Goal: Transaction & Acquisition: Book appointment/travel/reservation

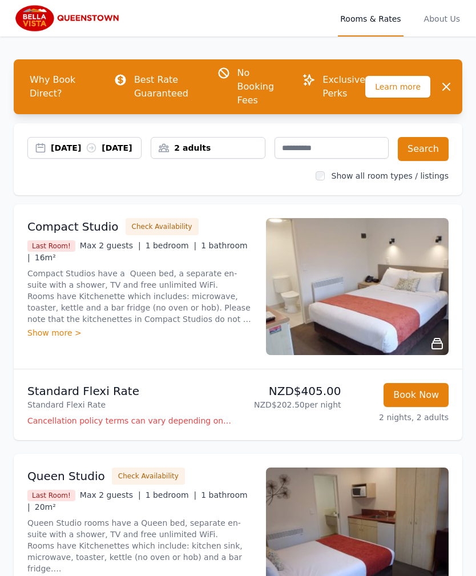
click at [72, 154] on div "[DATE] [DATE]" at bounding box center [96, 147] width 90 height 11
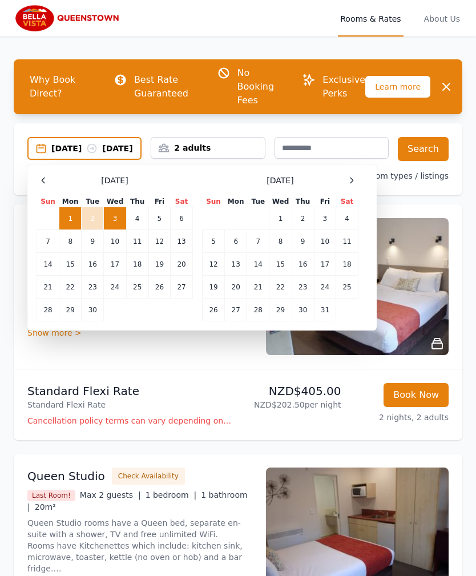
click at [350, 185] on icon at bounding box center [351, 180] width 9 height 9
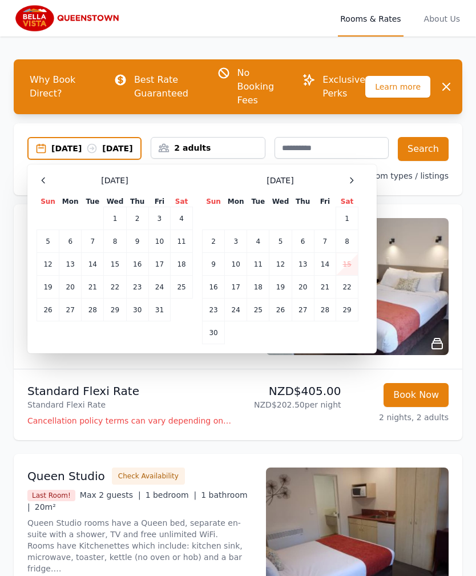
click at [347, 187] on span at bounding box center [352, 181] width 14 height 14
click at [348, 194] on div "[DATE] Sun Mon Tue Wed Thu Fri Sat 1 2 3 4 5 6 7 8 9 10 11 12 13 14 15 16 17 18…" at bounding box center [280, 259] width 156 height 171
click at [352, 185] on icon at bounding box center [351, 180] width 9 height 9
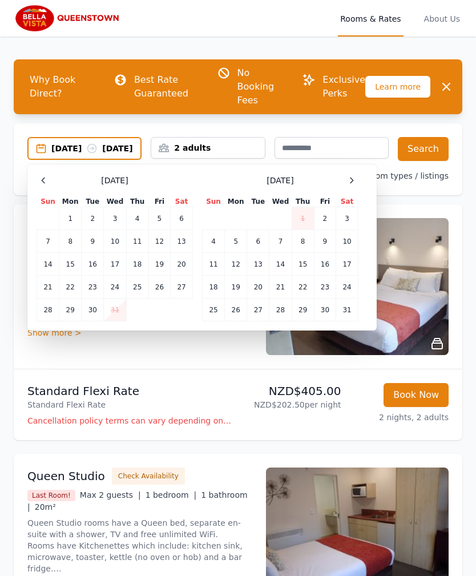
click at [350, 187] on div at bounding box center [352, 181] width 14 height 14
click at [350, 185] on icon at bounding box center [351, 180] width 9 height 9
click at [346, 187] on span at bounding box center [352, 181] width 14 height 14
click at [347, 187] on div at bounding box center [352, 181] width 14 height 14
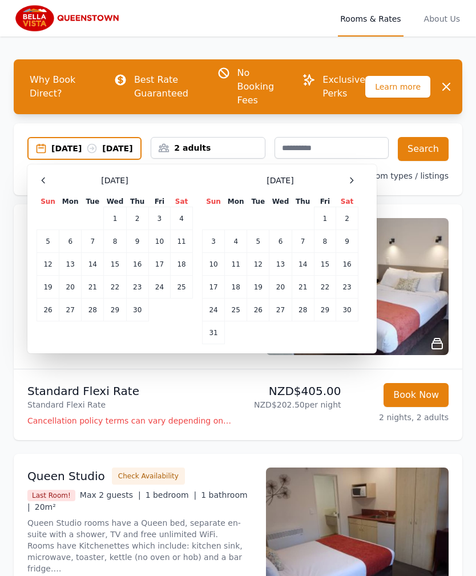
click at [185, 249] on td "11" at bounding box center [182, 241] width 22 height 23
click at [158, 236] on td "10" at bounding box center [159, 241] width 22 height 23
click at [69, 262] on td "13" at bounding box center [70, 264] width 22 height 23
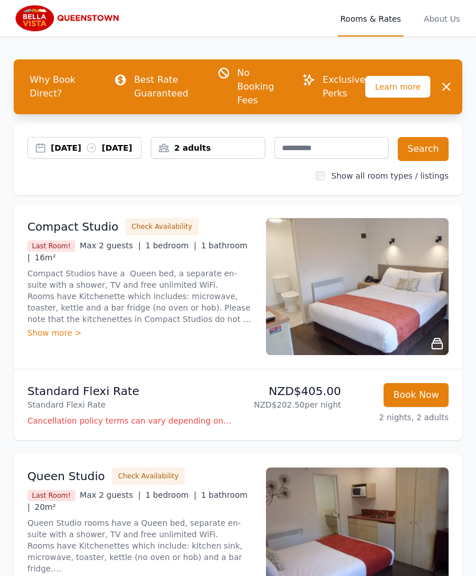
click at [198, 145] on div "2 adults" at bounding box center [207, 147] width 113 height 11
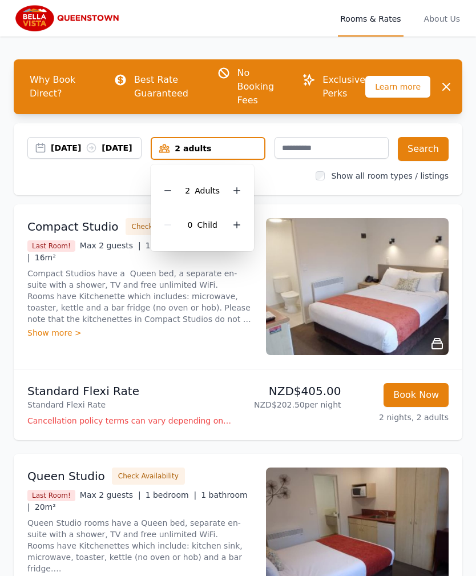
click at [172, 187] on icon at bounding box center [167, 190] width 9 height 9
click at [418, 152] on button "Search" at bounding box center [423, 149] width 51 height 24
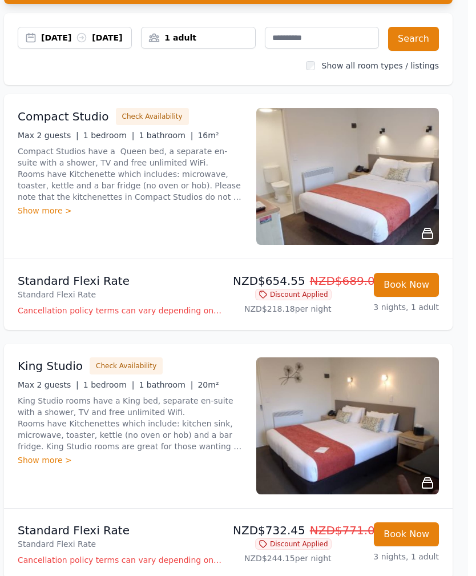
scroll to position [0, 2]
